Goal: Transaction & Acquisition: Purchase product/service

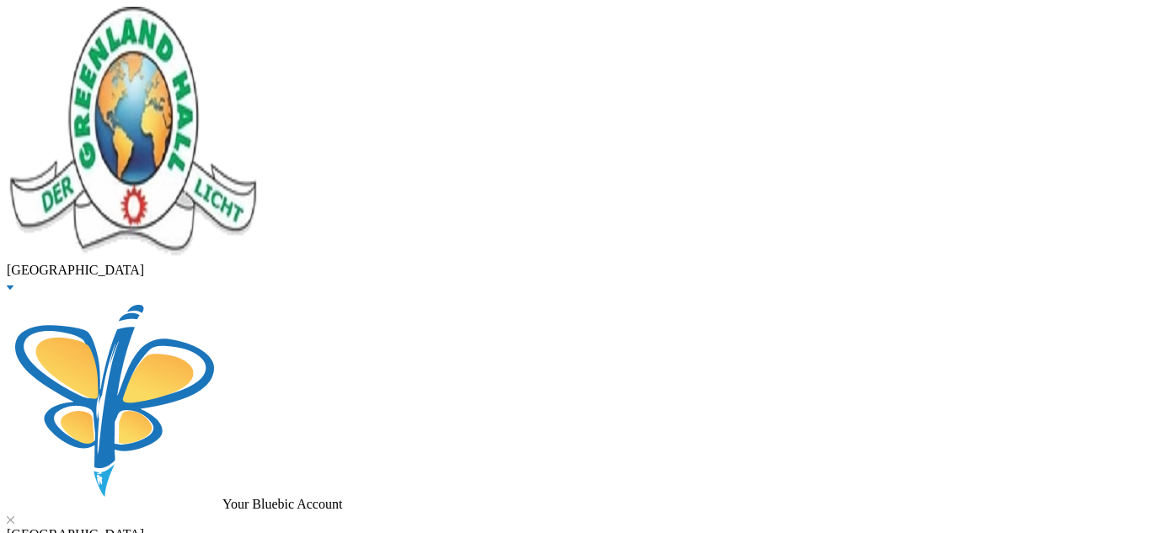
drag, startPoint x: 306, startPoint y: 140, endPoint x: 176, endPoint y: 157, distance: 130.8
type input "[PERSON_NAME]"
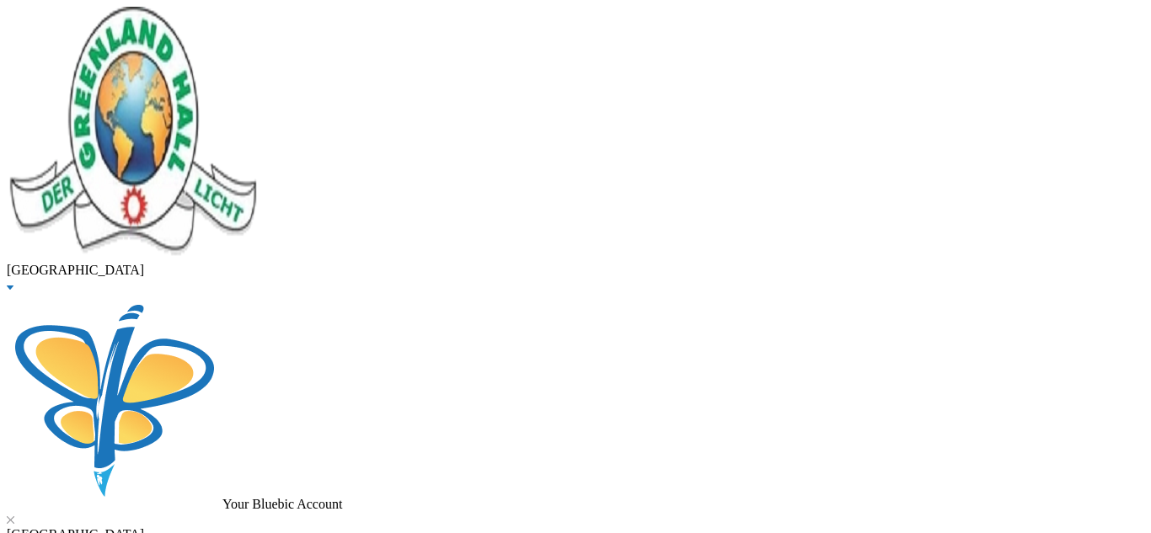
scroll to position [110, 0]
checkbox input "true"
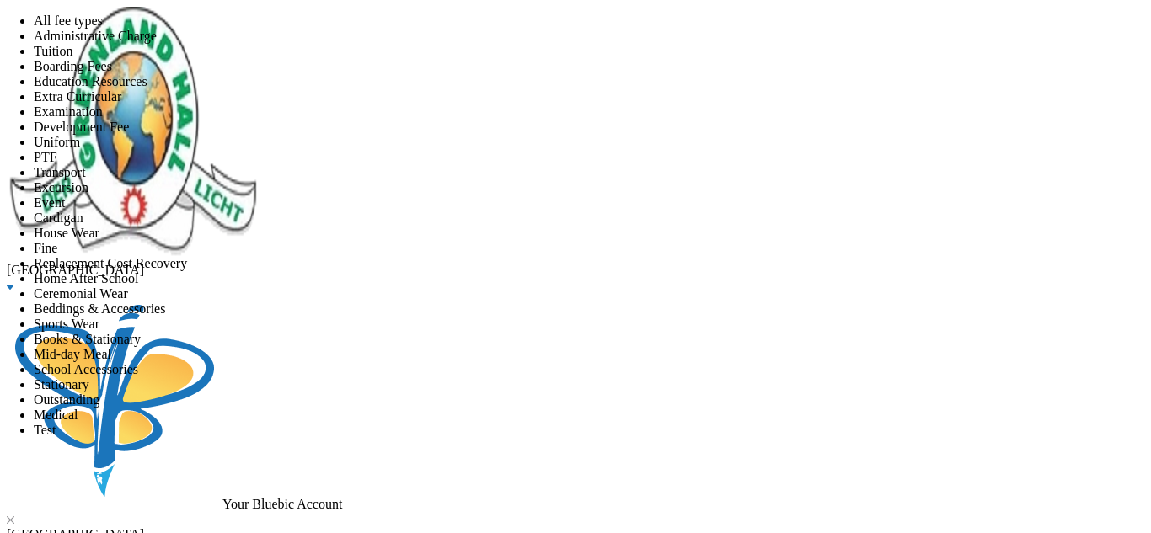
click at [103, 28] on span "All fee types" at bounding box center [68, 20] width 69 height 14
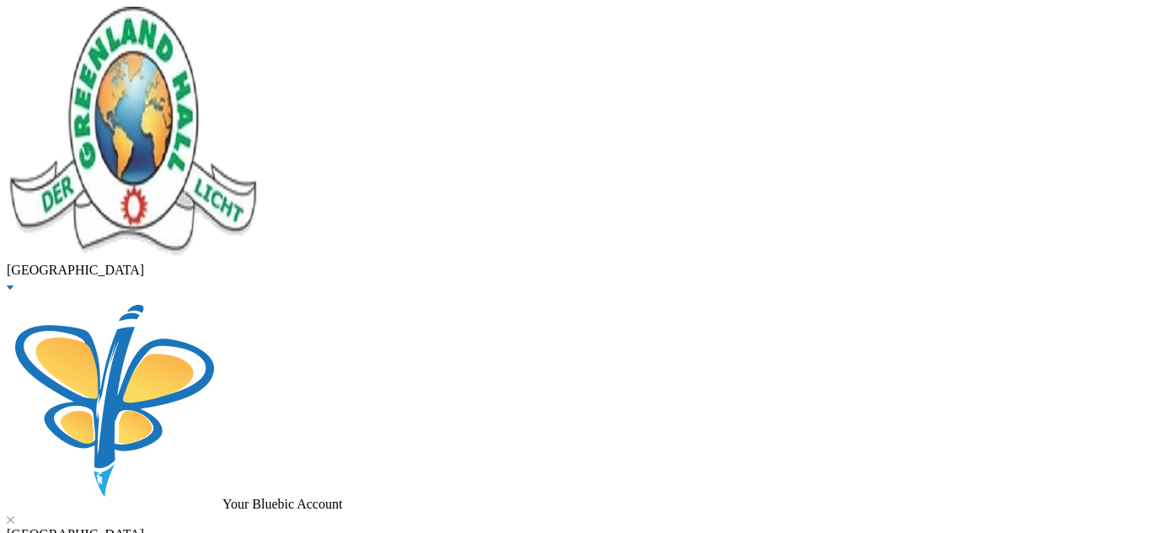
scroll to position [31, 0]
click at [200, 18] on button "Assign to ( 2 ) selected students" at bounding box center [116, 9] width 167 height 18
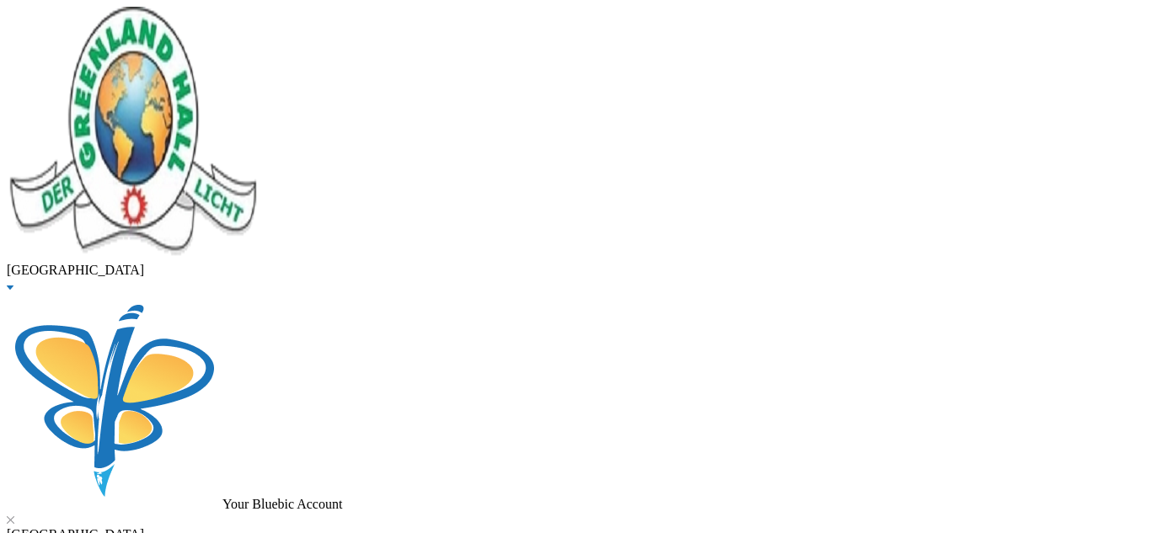
checkbox input "true"
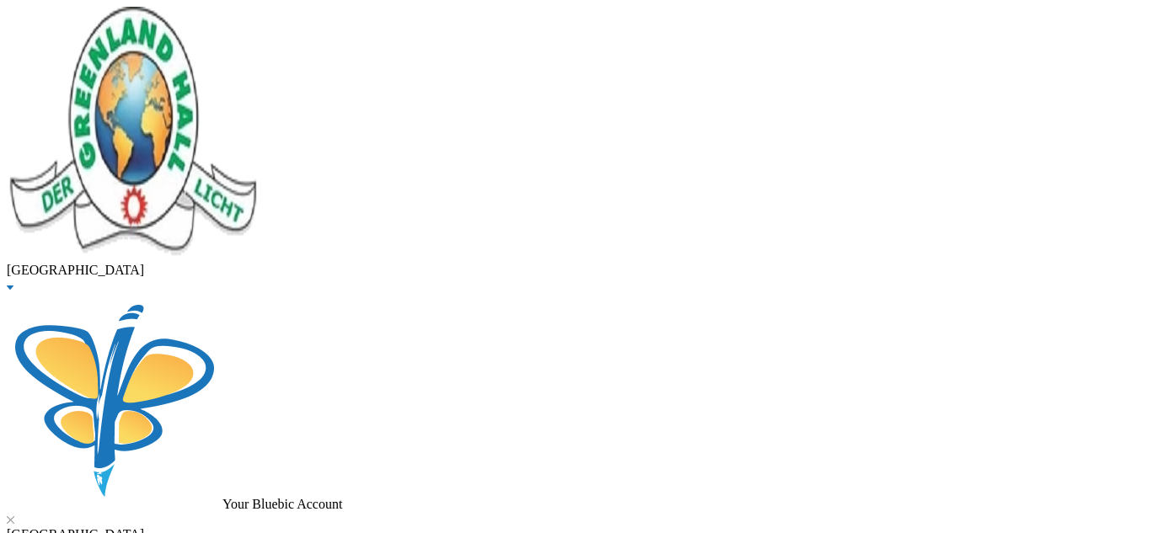
checkbox input "true"
checkbox input "false"
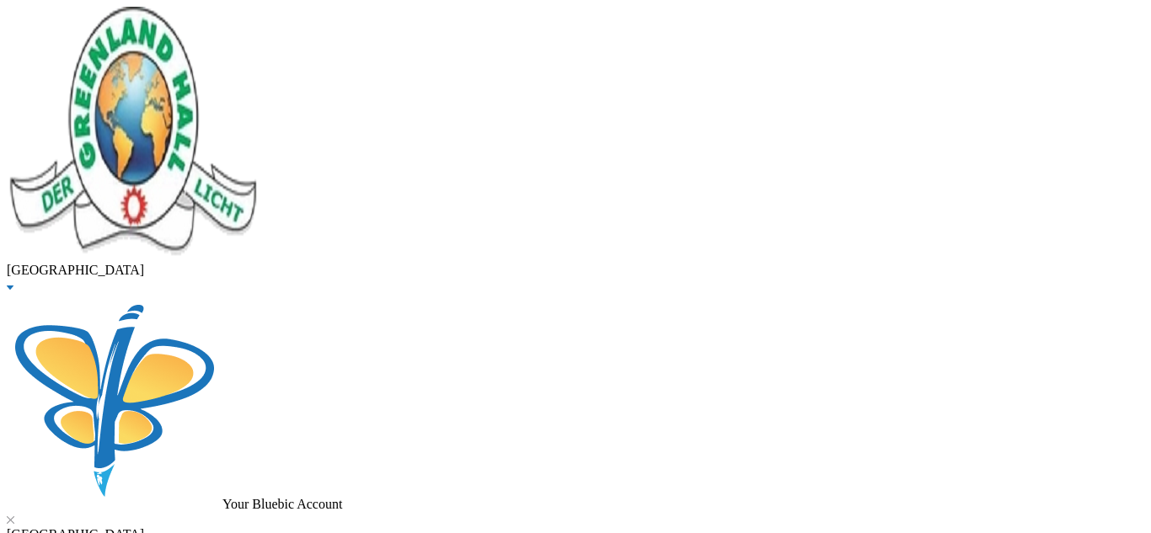
checkbox input "false"
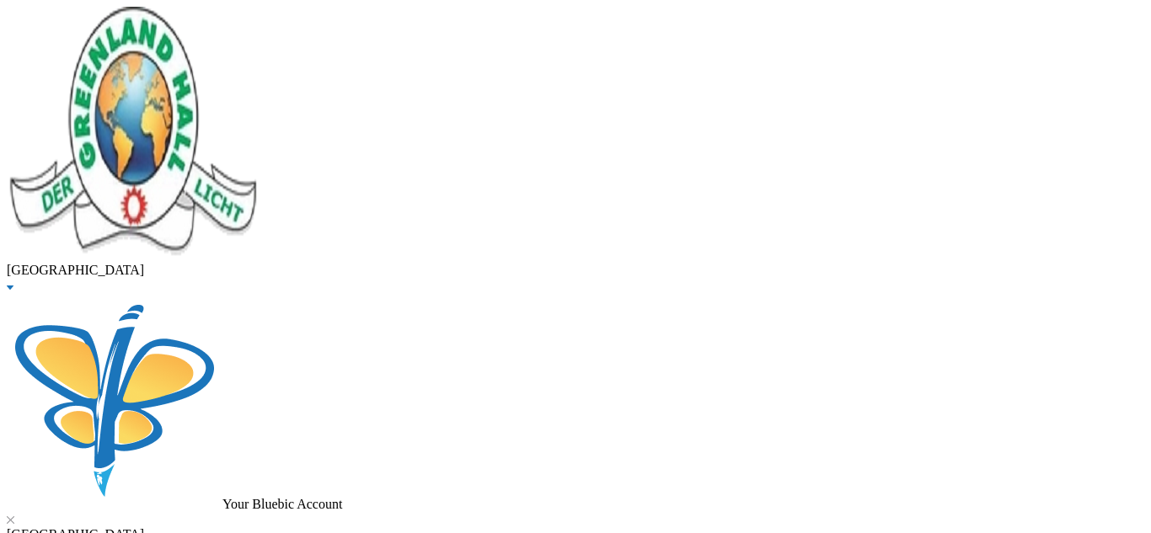
checkbox input "false"
checkbox input "true"
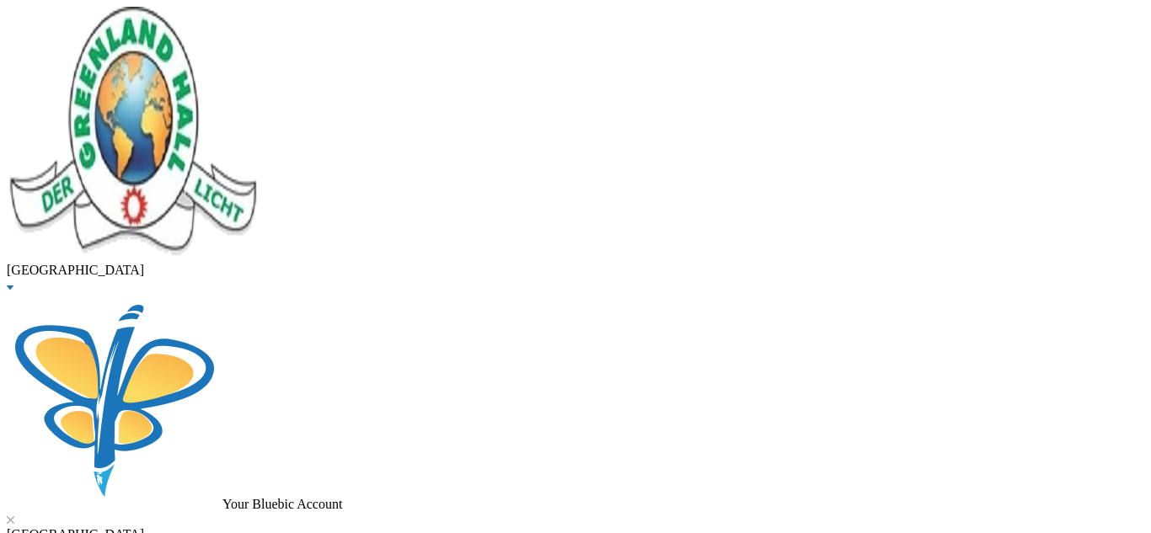
scroll to position [289, 0]
click at [200, 18] on button "Assign to ( 1 ) selected students" at bounding box center [116, 9] width 167 height 18
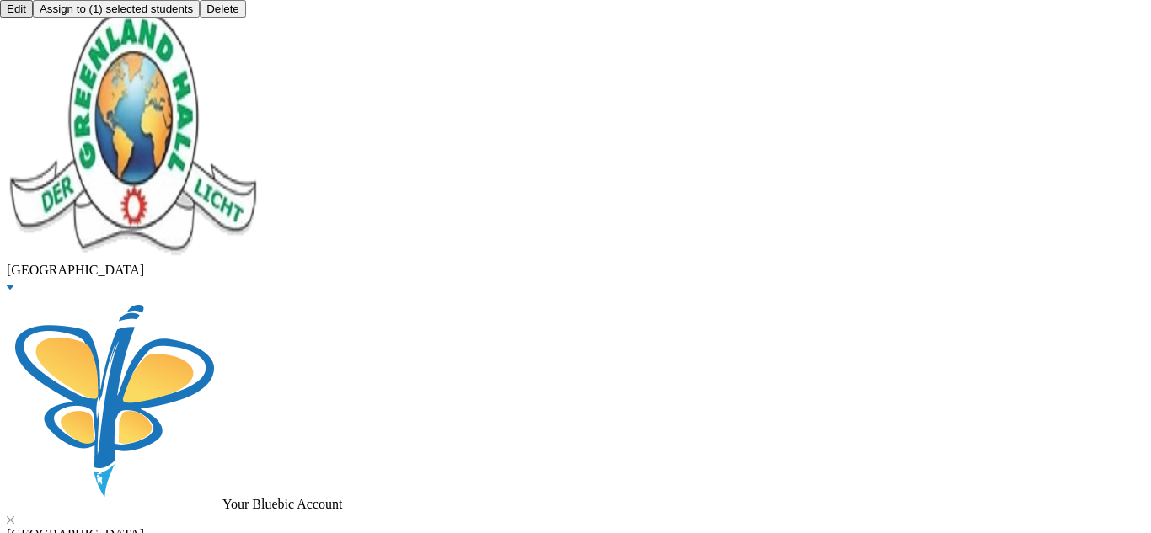
click at [200, 18] on button "Assign to ( 1 ) selected students" at bounding box center [116, 9] width 167 height 18
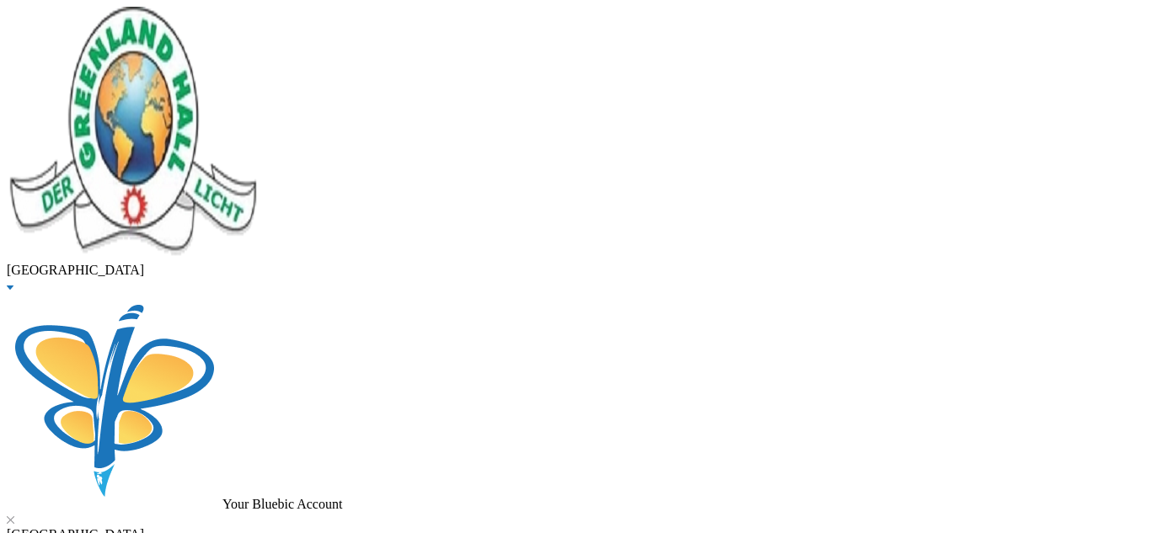
click at [200, 18] on button "Assign to ( 1 ) selected students" at bounding box center [116, 9] width 167 height 18
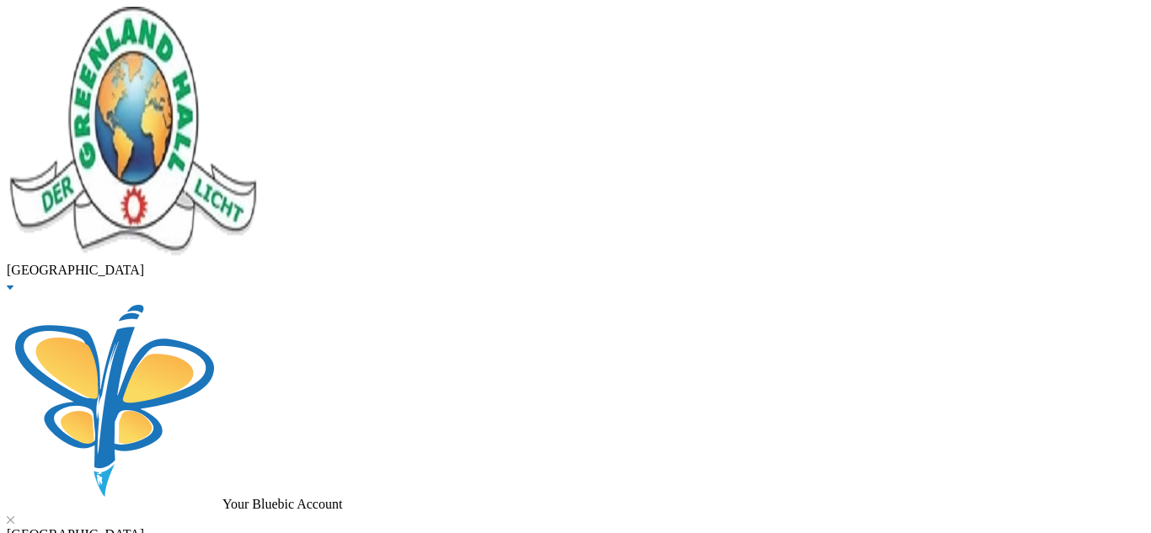
scroll to position [0, 0]
click at [200, 18] on button "Assign to ( 1 ) selected students" at bounding box center [116, 9] width 167 height 18
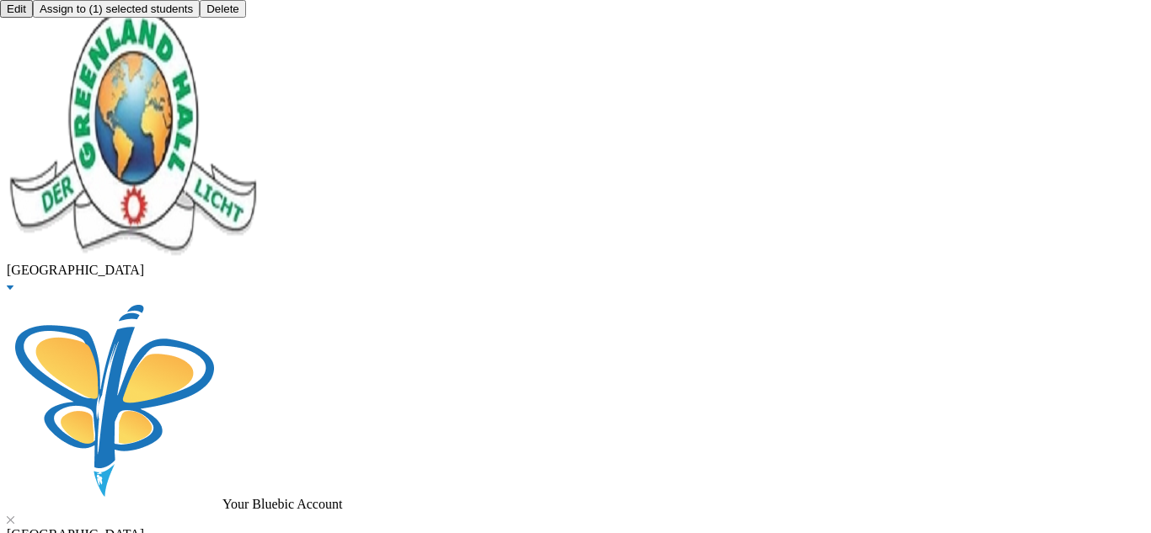
click at [200, 18] on button "Assign to ( 1 ) selected students" at bounding box center [116, 9] width 167 height 18
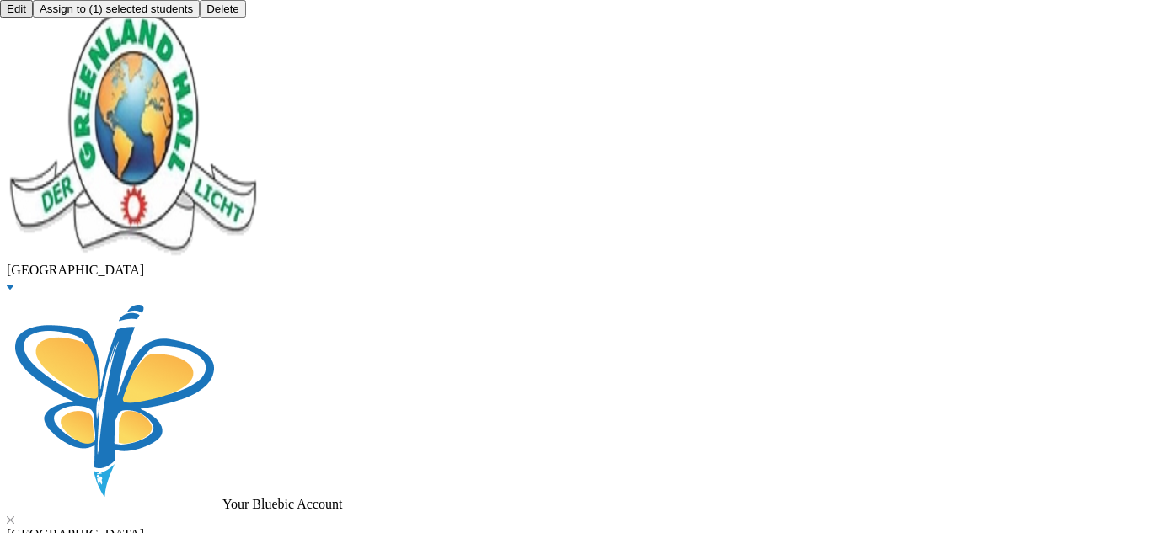
click at [200, 18] on button "Assign to ( 1 ) selected students" at bounding box center [116, 9] width 167 height 18
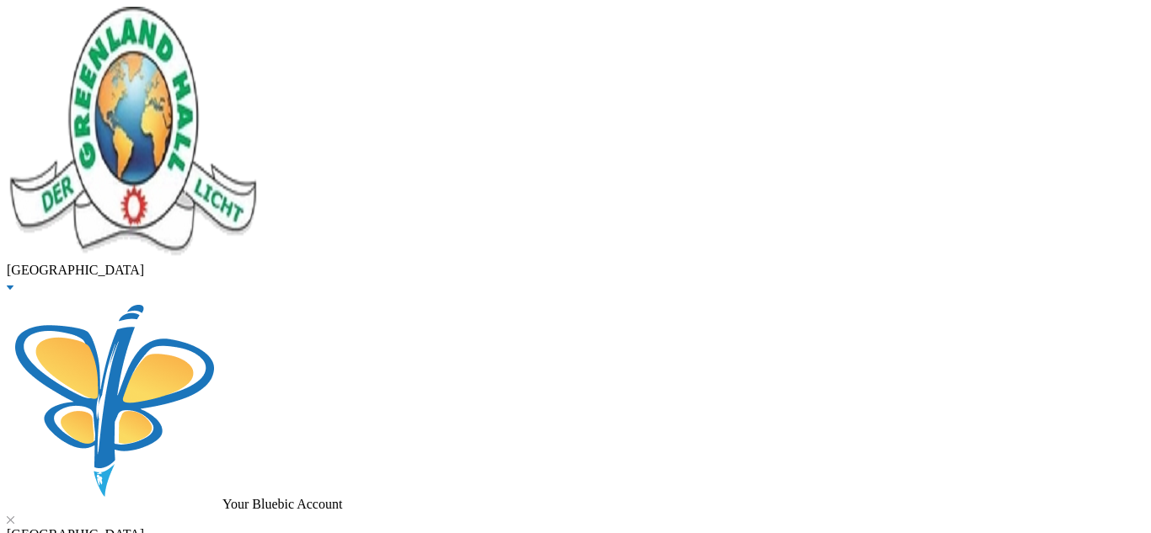
scroll to position [349, 0]
drag, startPoint x: 1150, startPoint y: 1, endPoint x: 737, endPoint y: 7, distance: 412.9
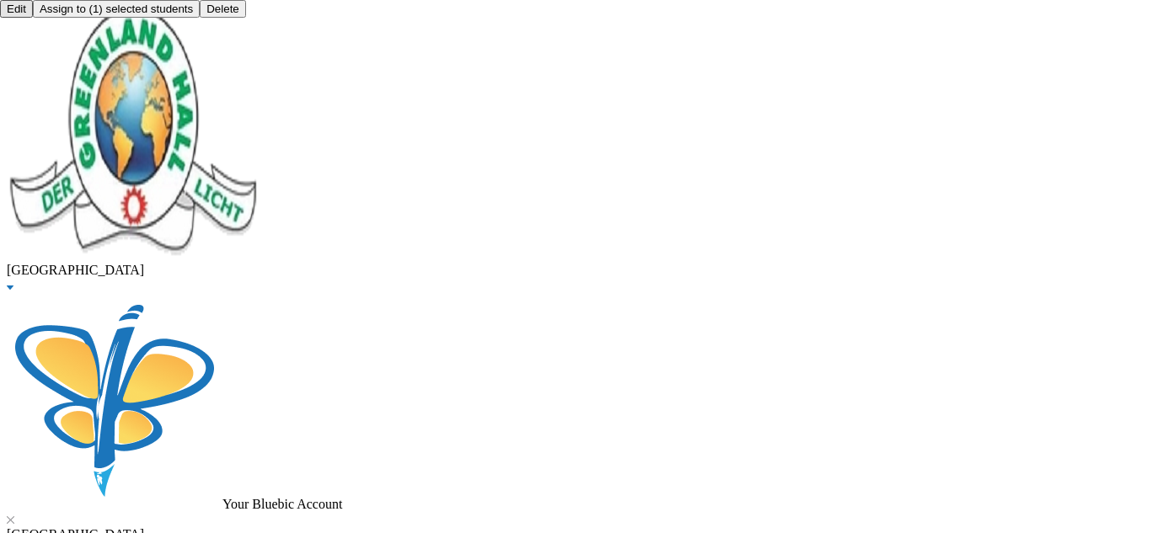
click at [200, 18] on button "Assign to ( 1 ) selected students" at bounding box center [116, 9] width 167 height 18
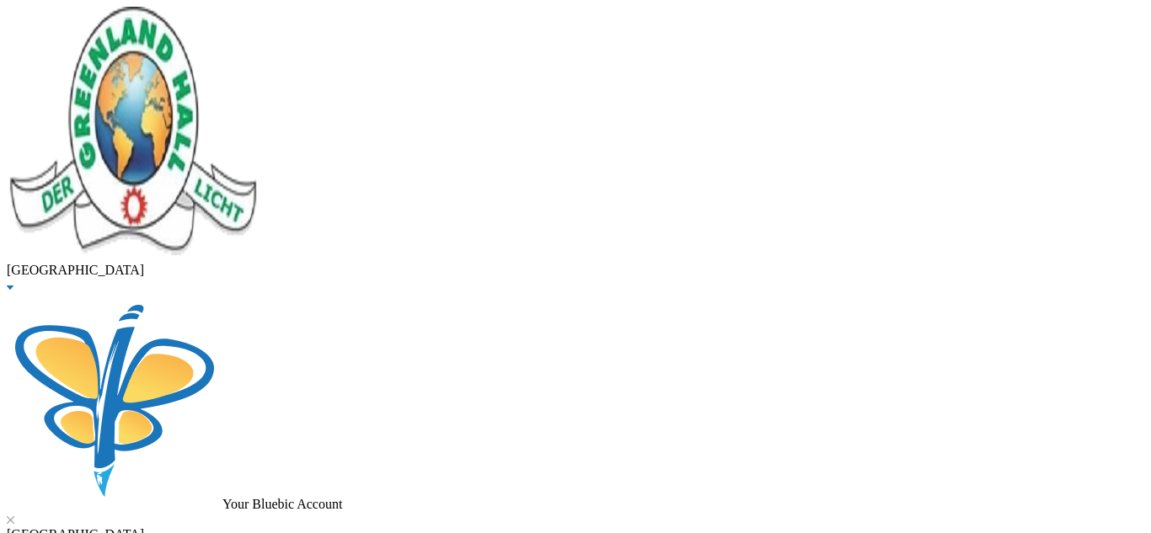
click at [200, 18] on button "Assign to ( 1 ) selected students" at bounding box center [116, 9] width 167 height 18
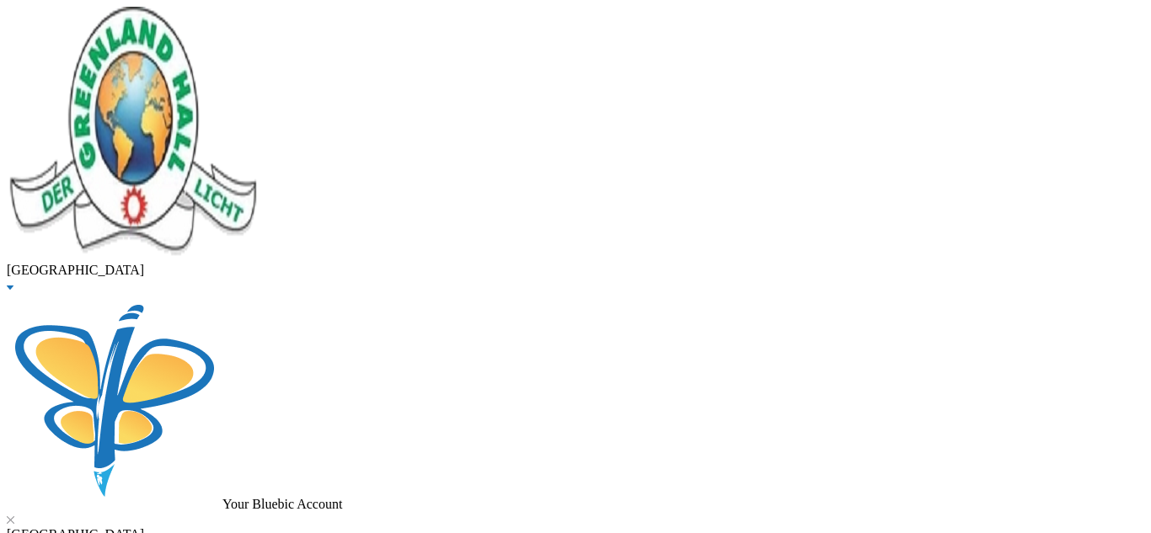
scroll to position [329, 0]
click at [200, 18] on button "Assign to ( 1 ) selected students" at bounding box center [116, 9] width 167 height 18
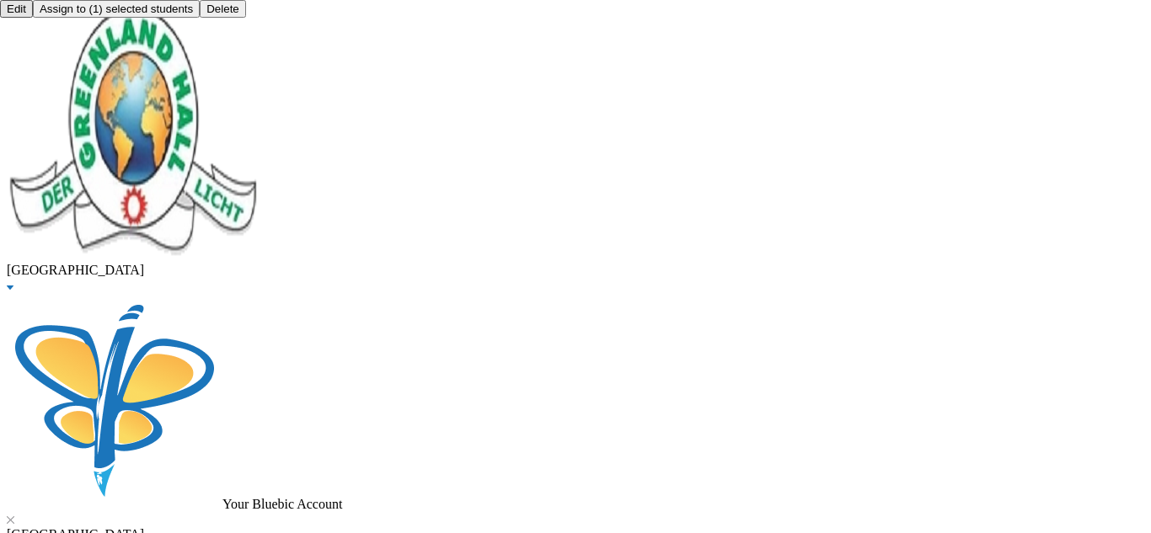
click at [200, 18] on button "Assign to ( 1 ) selected students" at bounding box center [116, 9] width 167 height 18
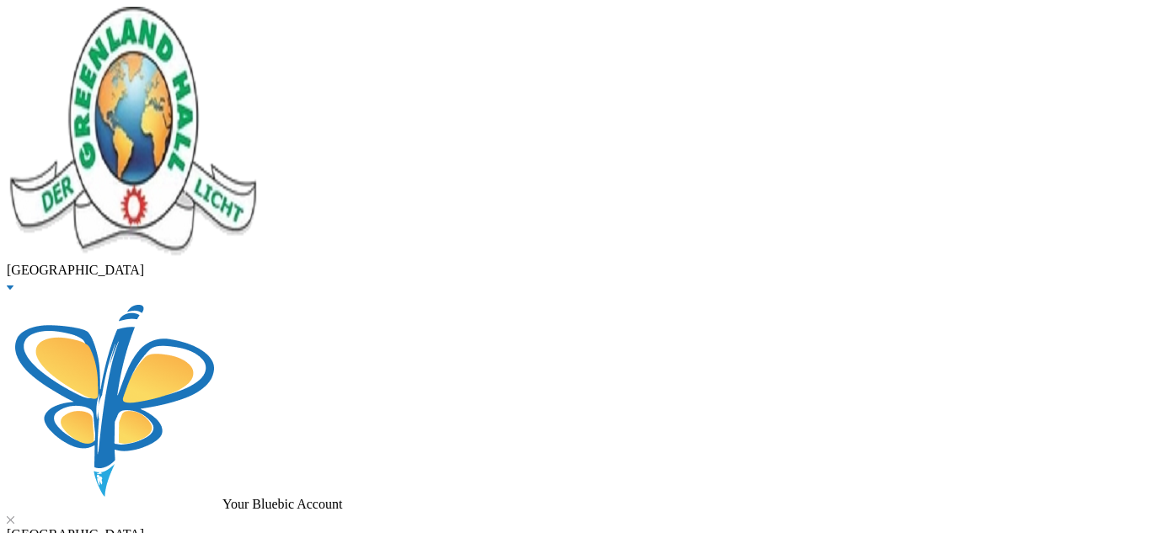
scroll to position [478, 0]
drag, startPoint x: 1150, startPoint y: 8, endPoint x: 734, endPoint y: 58, distance: 419.3
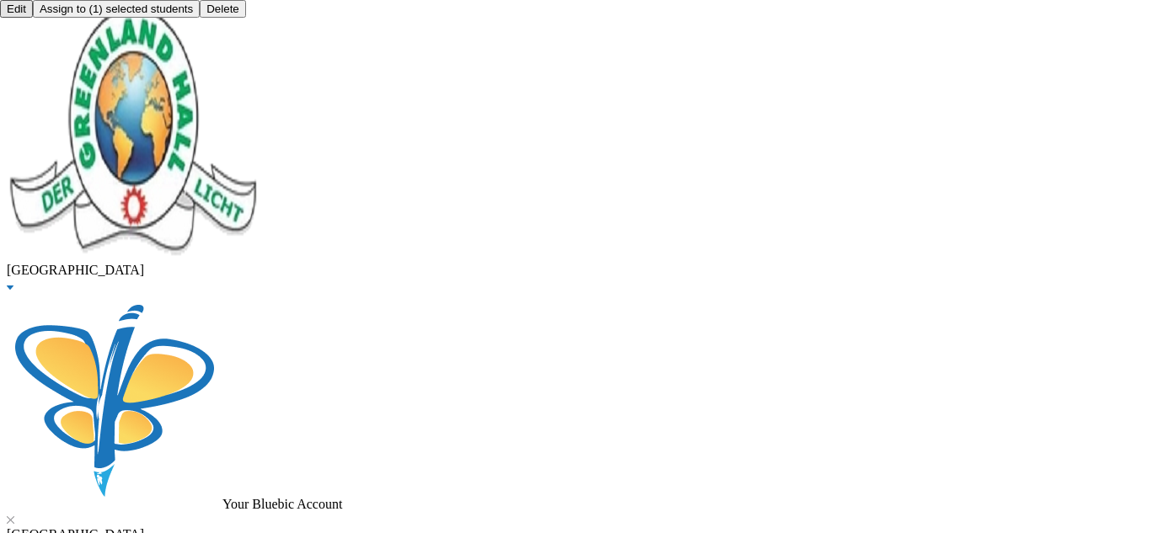
click at [200, 18] on button "Assign to ( 1 ) selected students" at bounding box center [116, 9] width 167 height 18
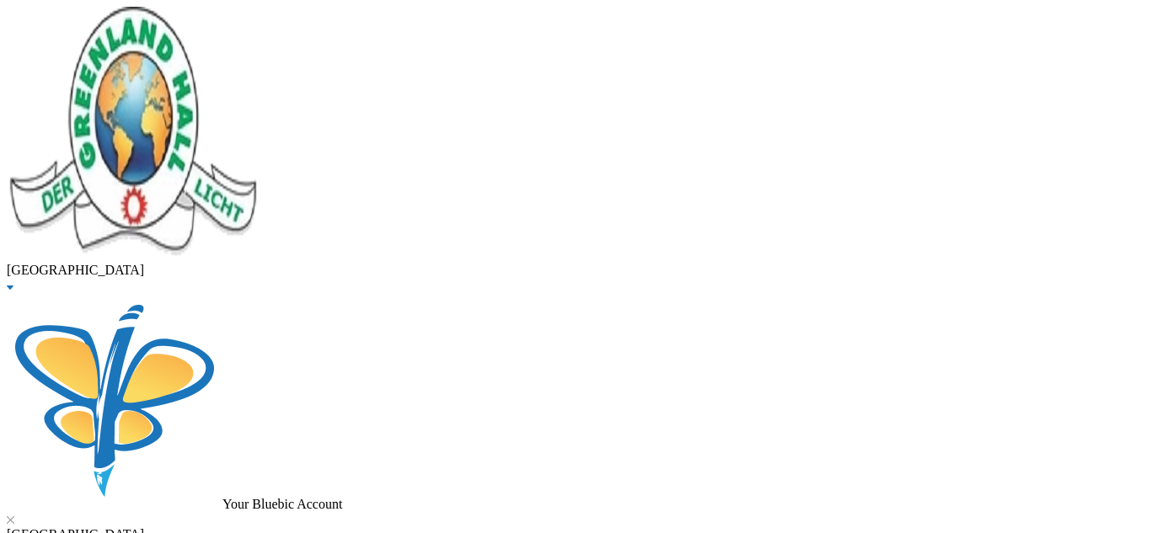
checkbox input "true"
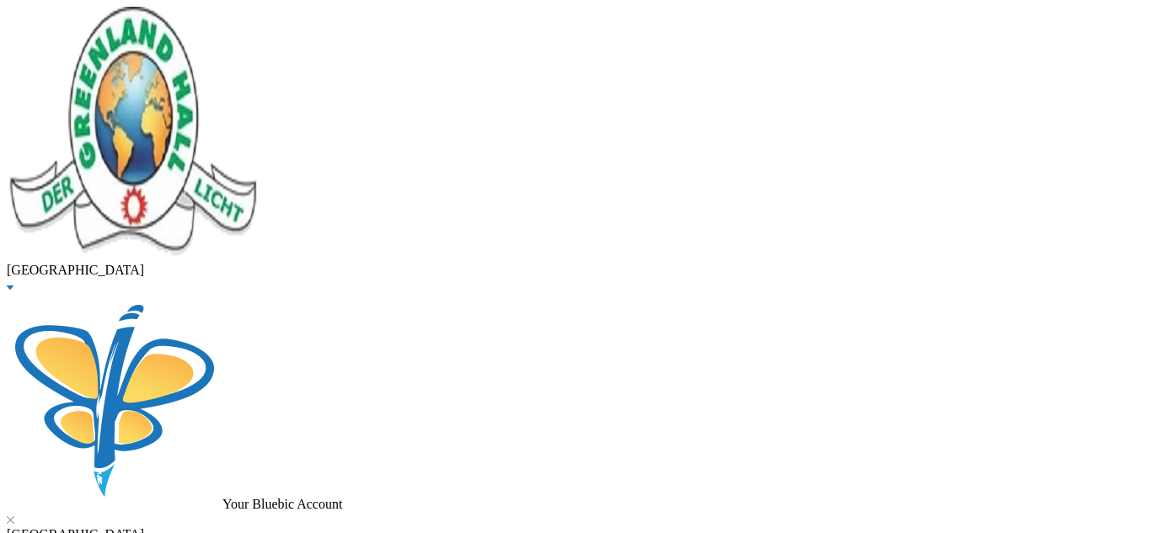
type input "10000"
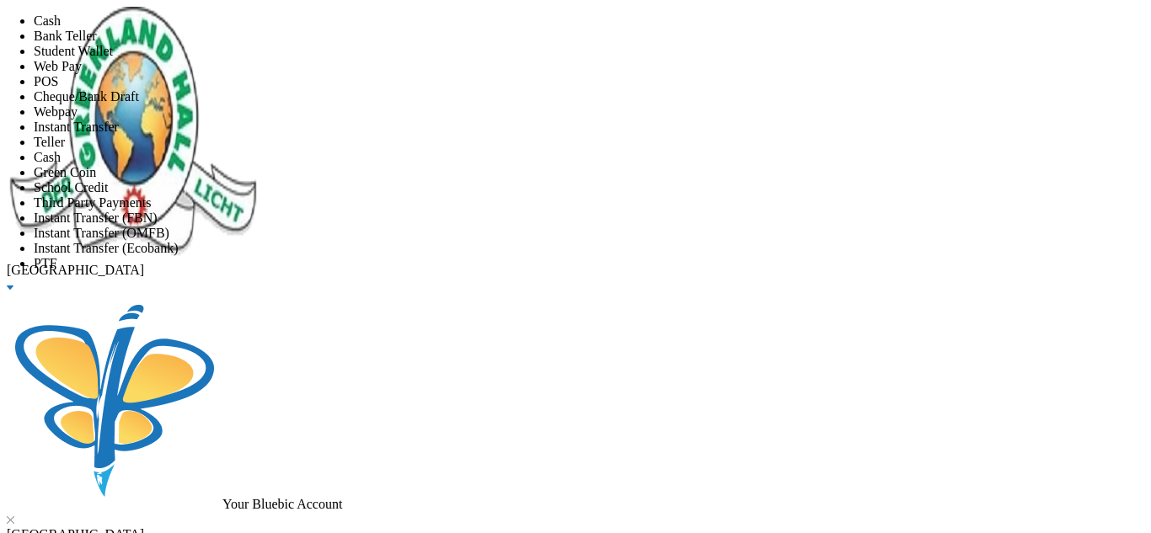
scroll to position [198, 0]
click at [158, 211] on span "Instant Transfer (FBN)" at bounding box center [96, 218] width 124 height 14
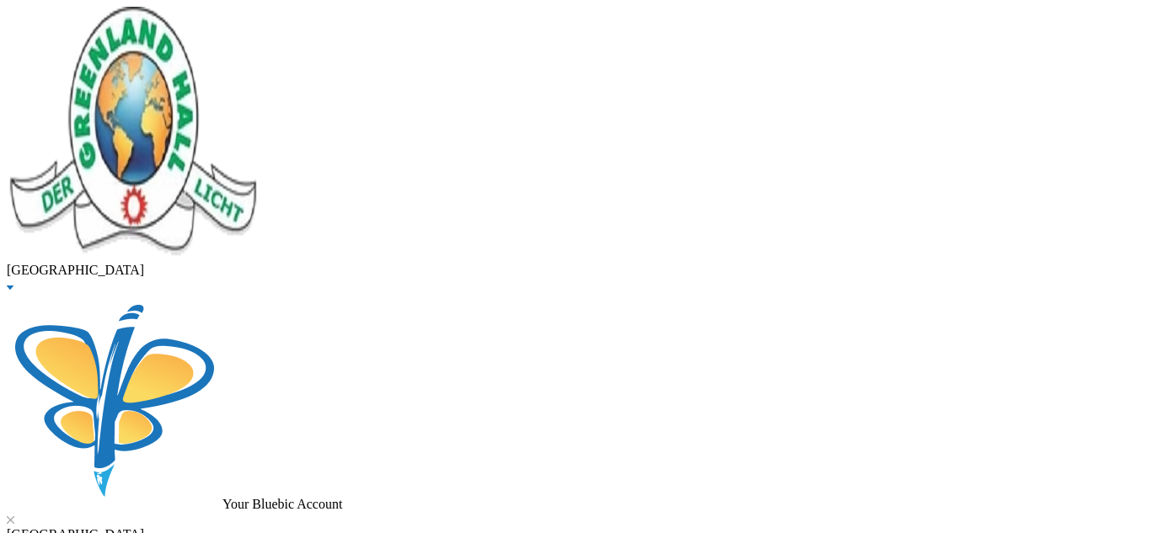
type input "[DATE]"
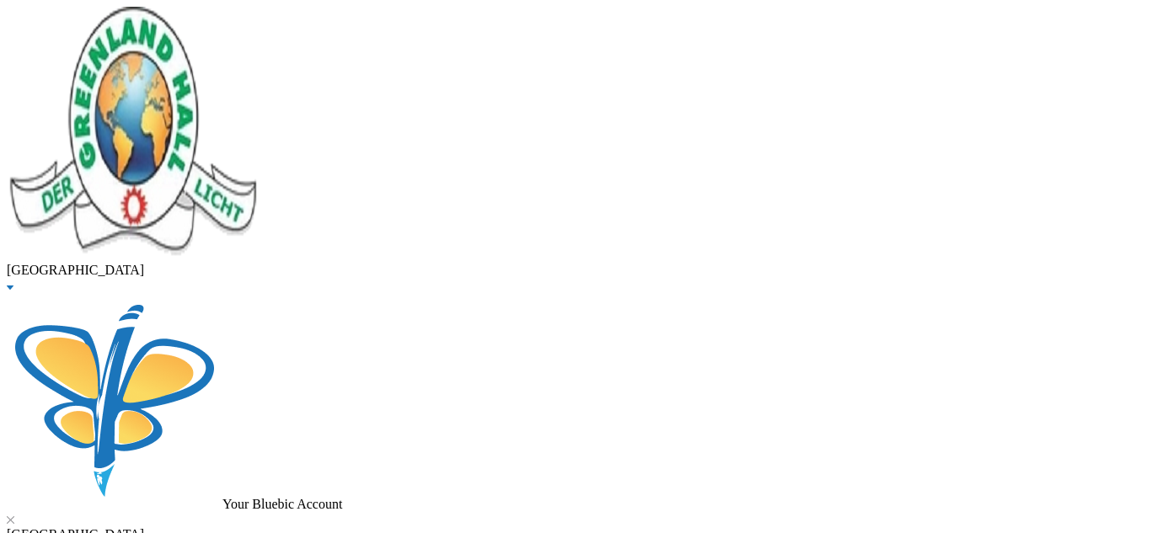
checkbox input "true"
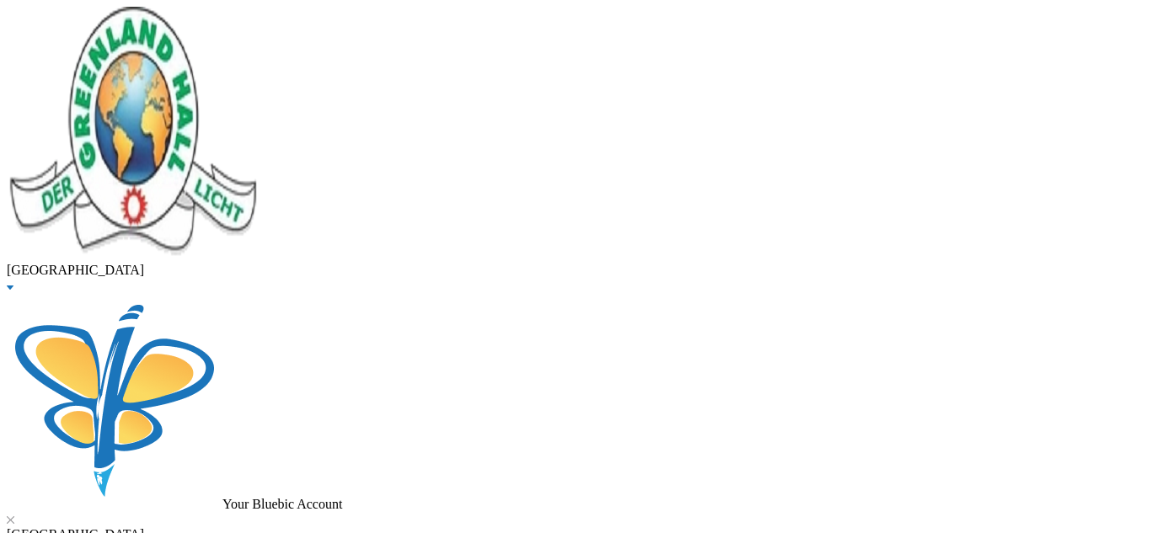
checkbox input "true"
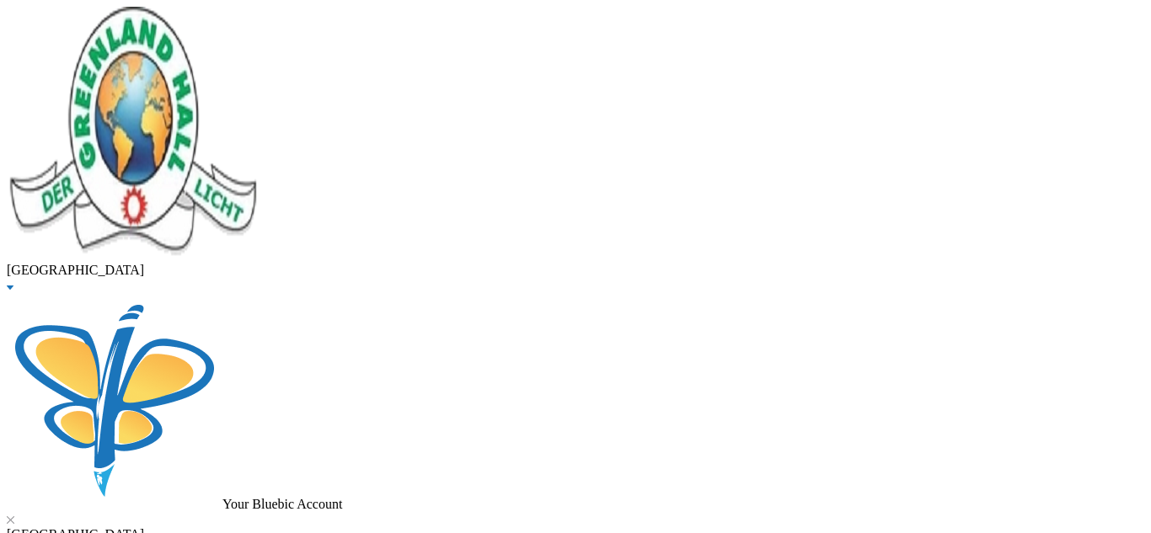
checkbox input "true"
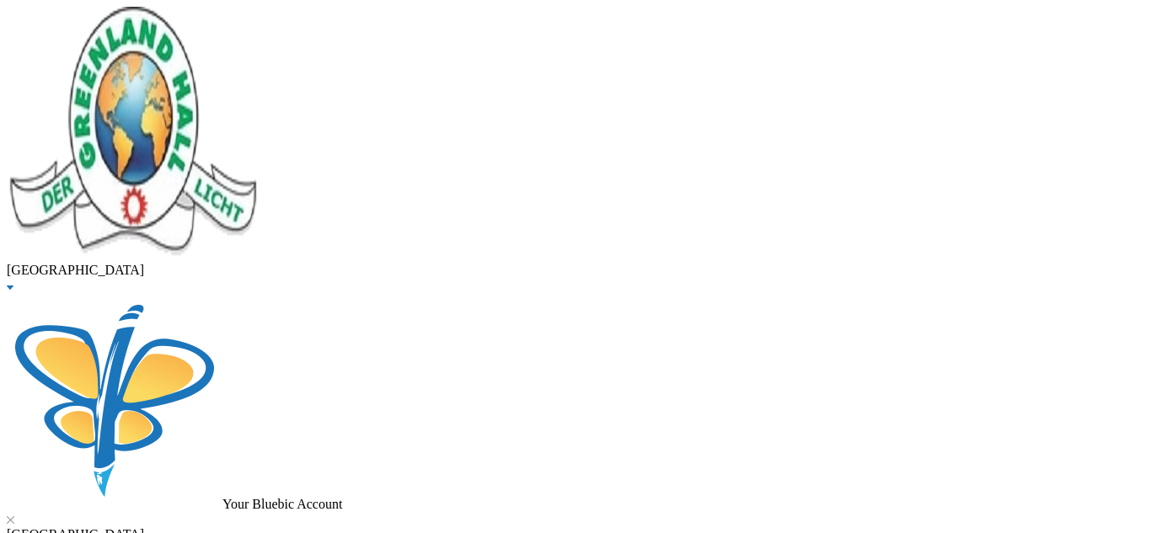
scroll to position [270, 0]
checkbox input "false"
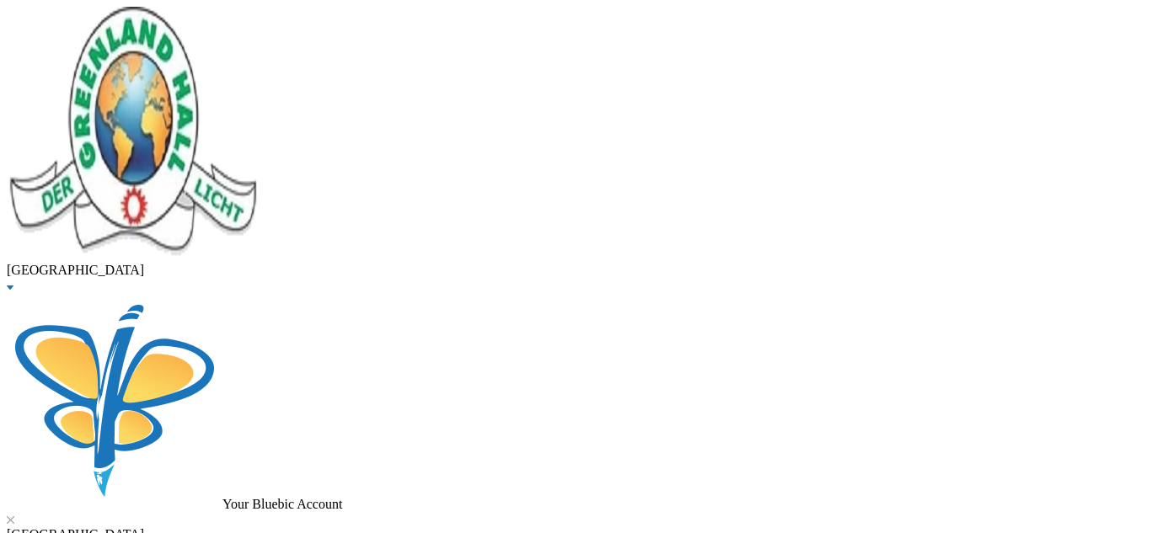
checkbox input "false"
drag, startPoint x: 1132, startPoint y: 387, endPoint x: 1136, endPoint y: 378, distance: 9.1
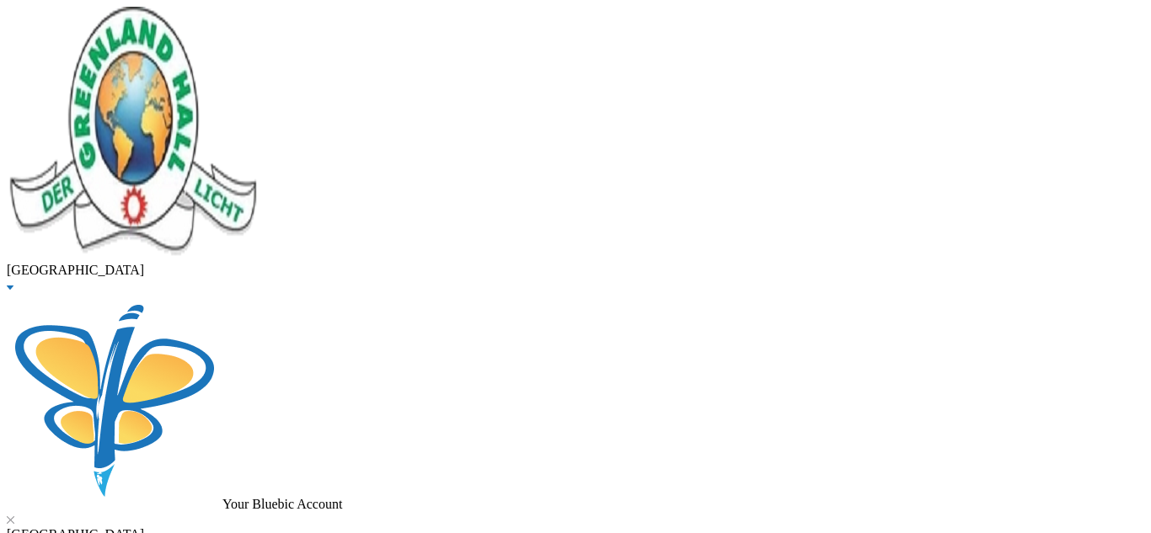
type input "206000"
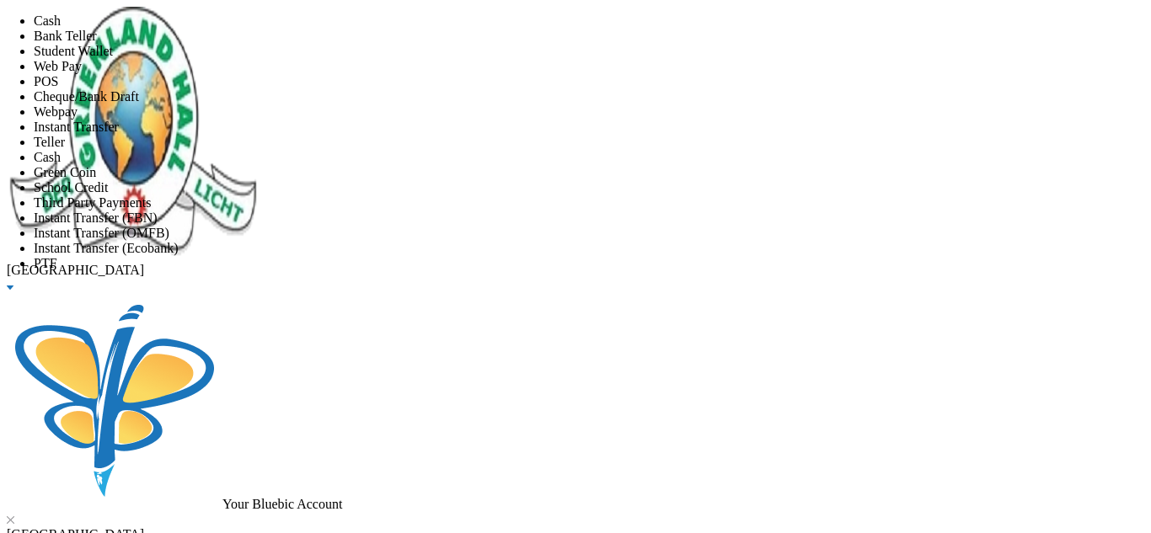
scroll to position [198, 0]
click at [158, 211] on span "Instant Transfer (FBN)" at bounding box center [96, 218] width 124 height 14
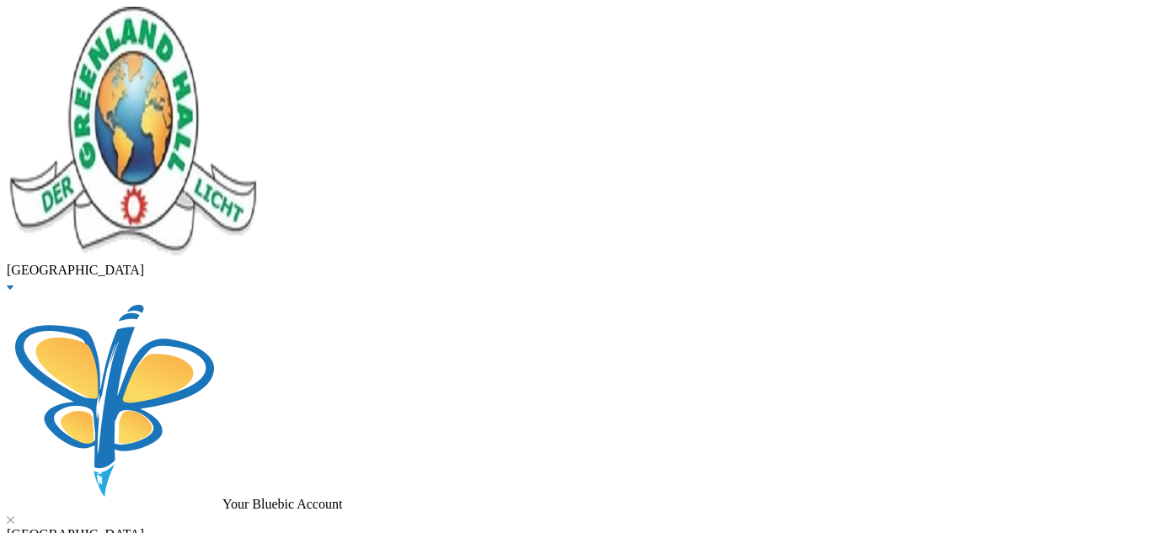
scroll to position [472, 0]
drag, startPoint x: 319, startPoint y: 85, endPoint x: 210, endPoint y: 92, distance: 109.7
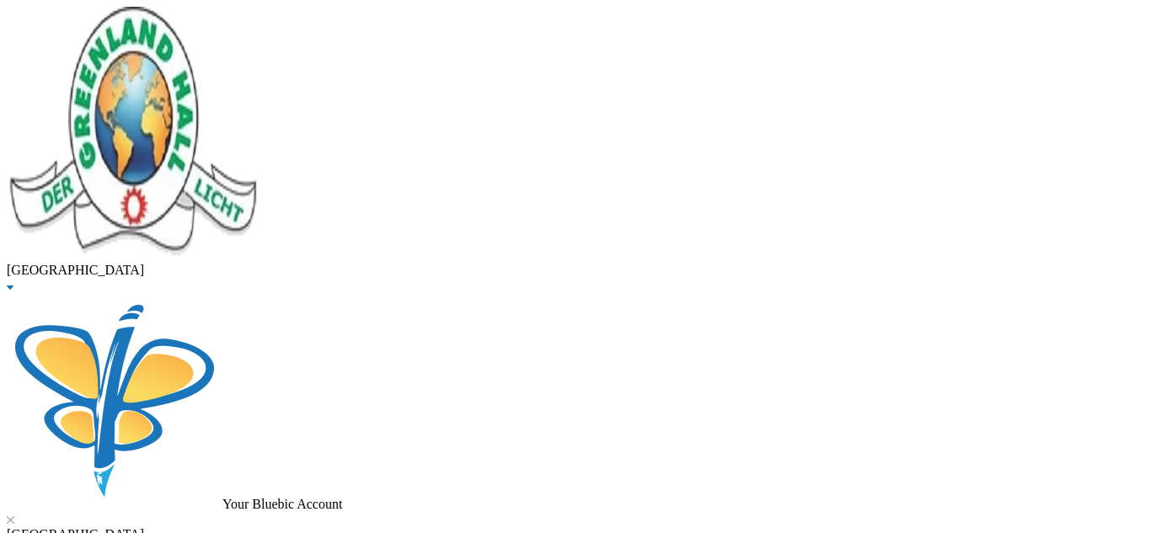
type input "amadi"
checkbox input "false"
drag, startPoint x: 313, startPoint y: 139, endPoint x: 142, endPoint y: 153, distance: 170.8
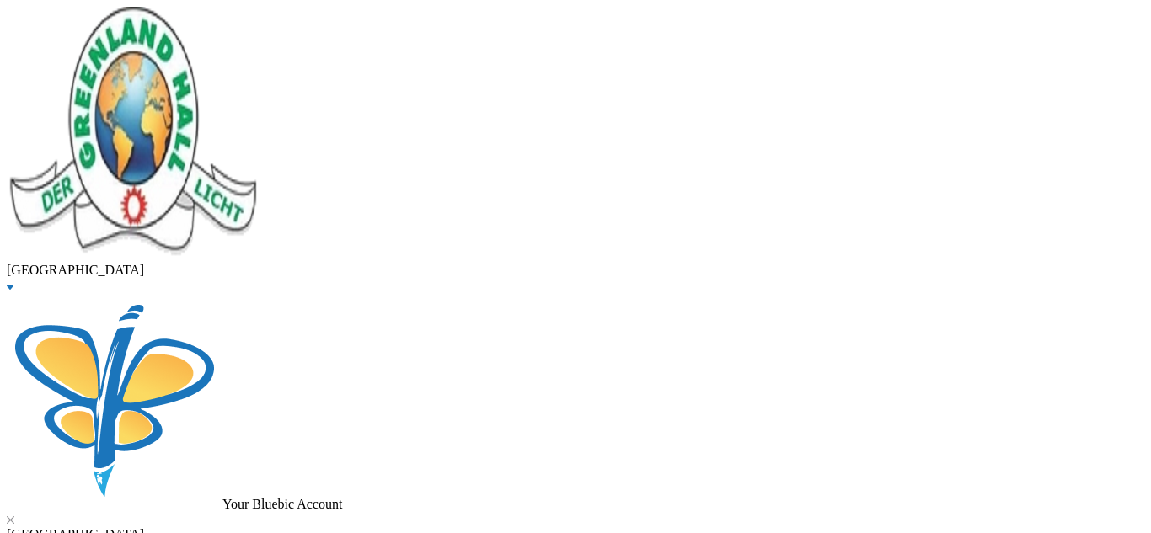
type input "amadi"
